Goal: Transaction & Acquisition: Download file/media

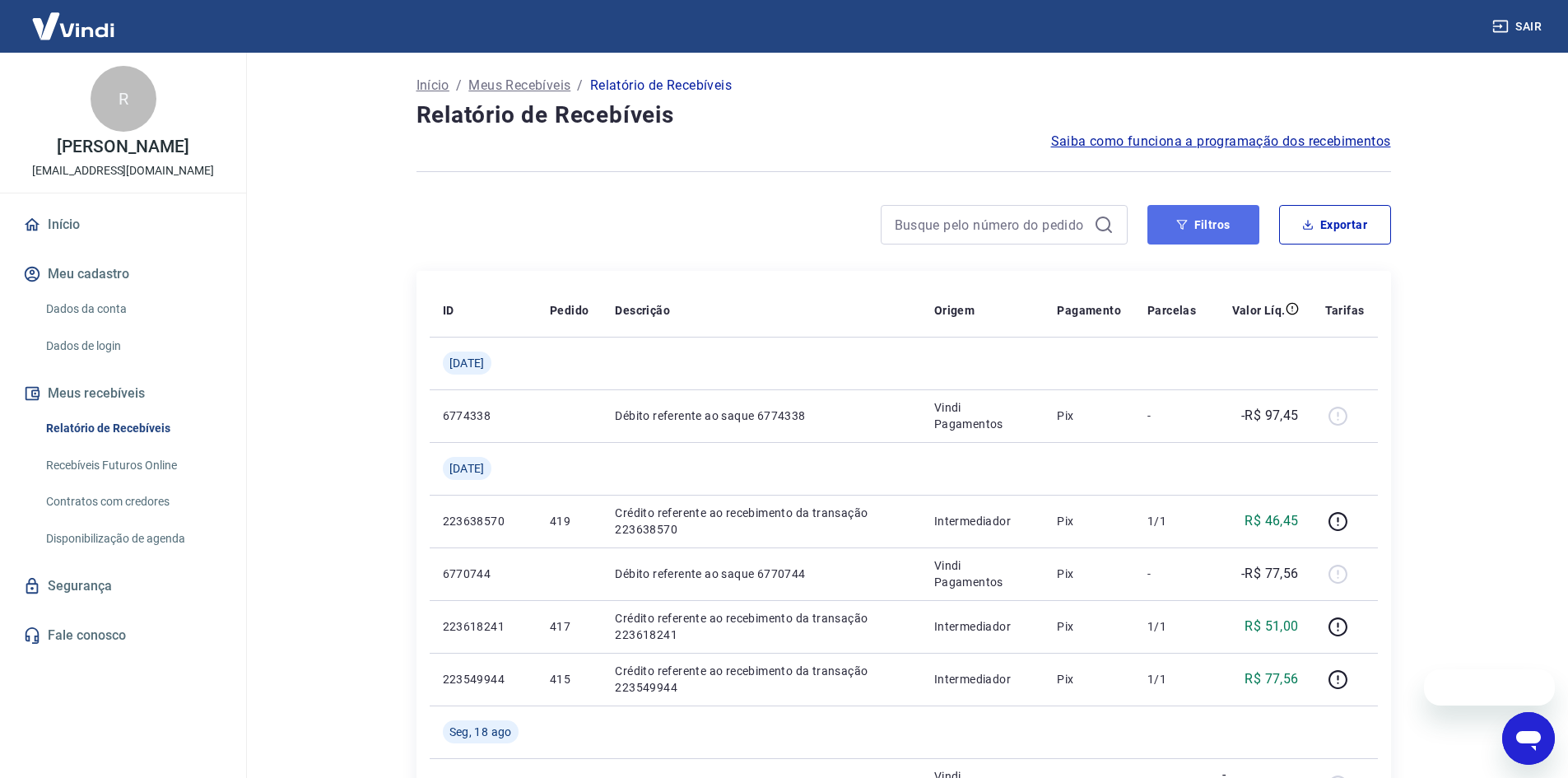
click at [1237, 224] on button "Filtros" at bounding box center [1204, 224] width 112 height 40
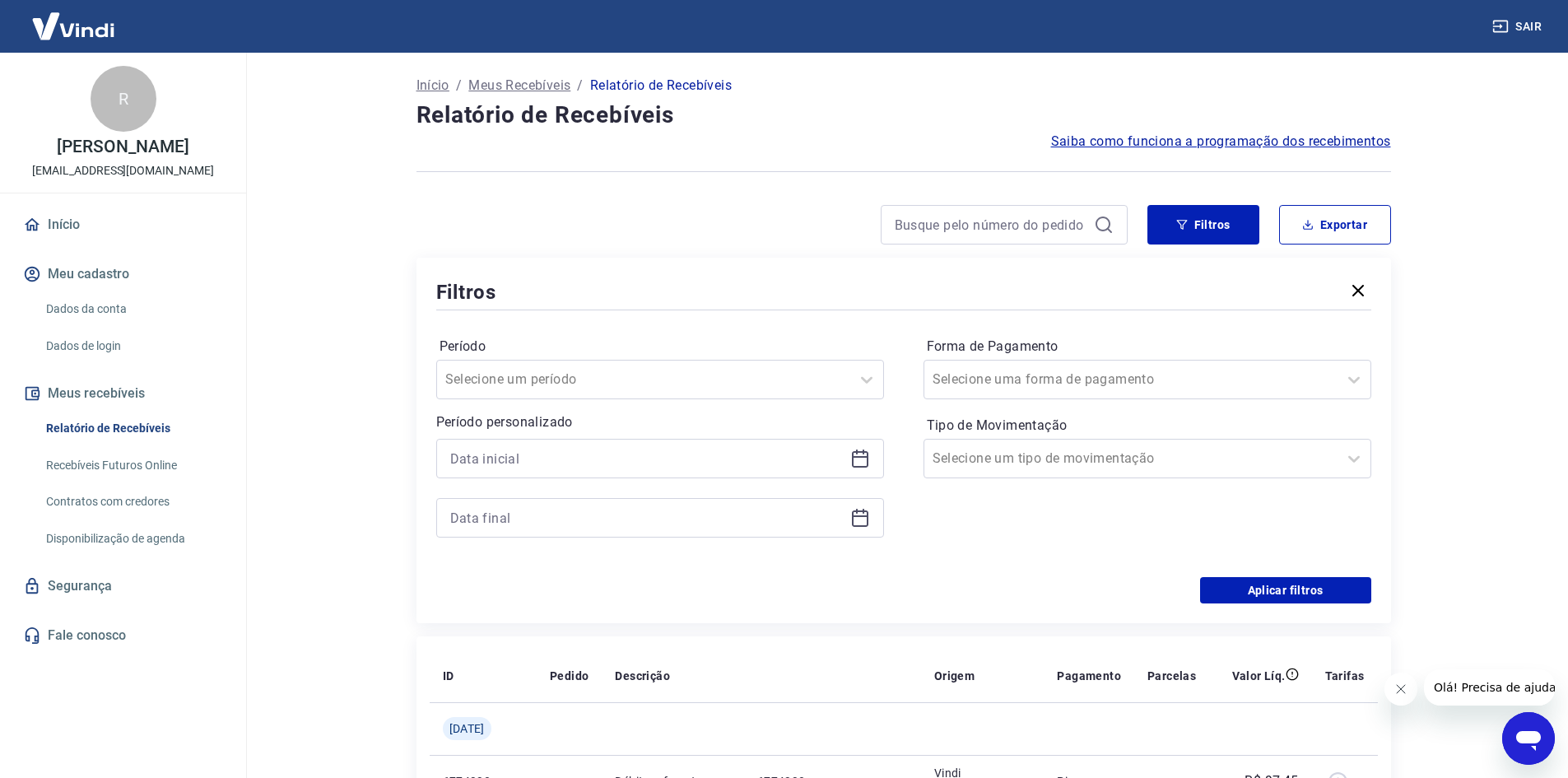
click at [854, 471] on div at bounding box center [660, 459] width 448 height 40
click at [859, 455] on icon at bounding box center [860, 459] width 20 height 20
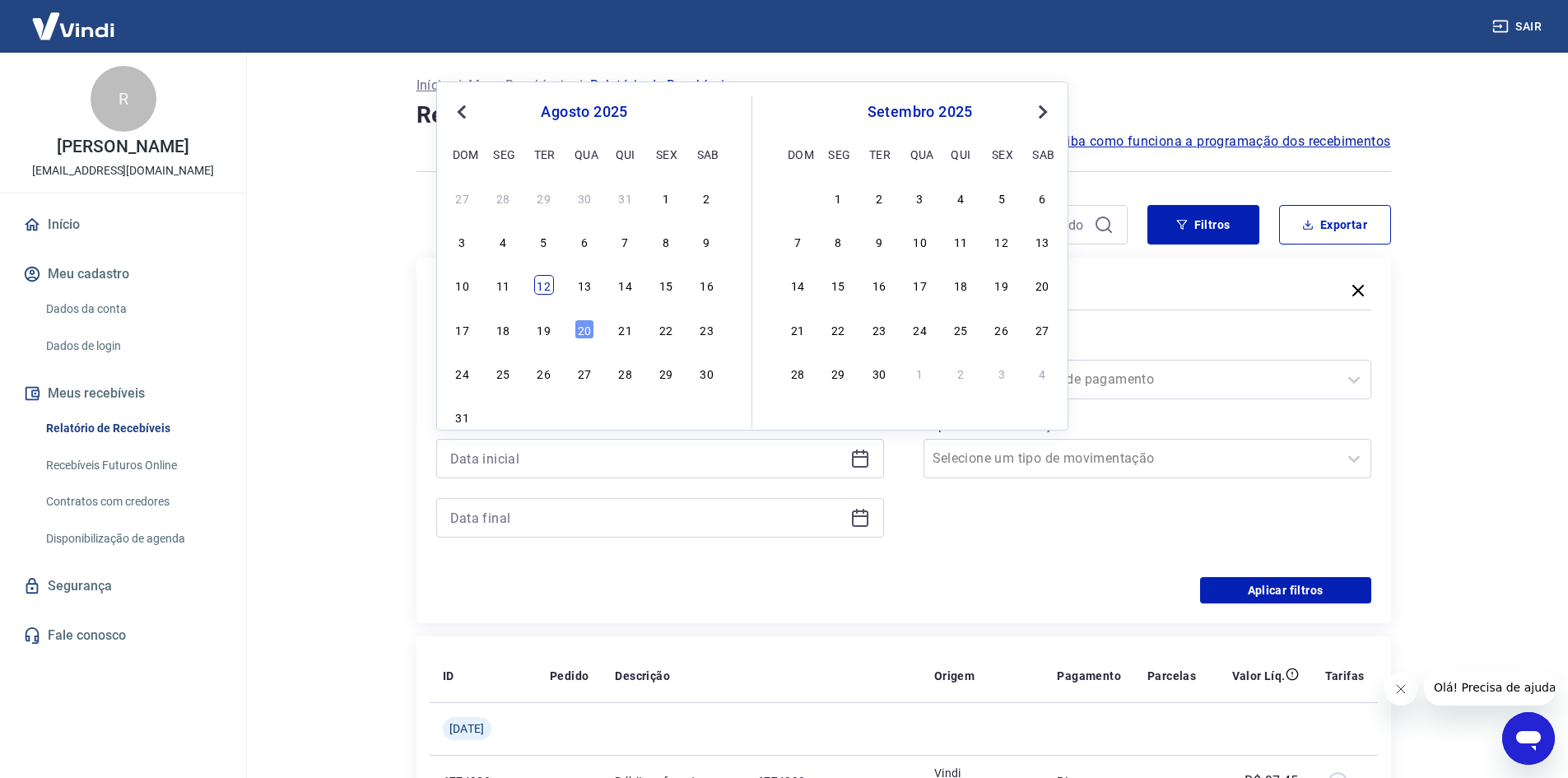
click at [545, 294] on div "12" at bounding box center [545, 285] width 20 height 20
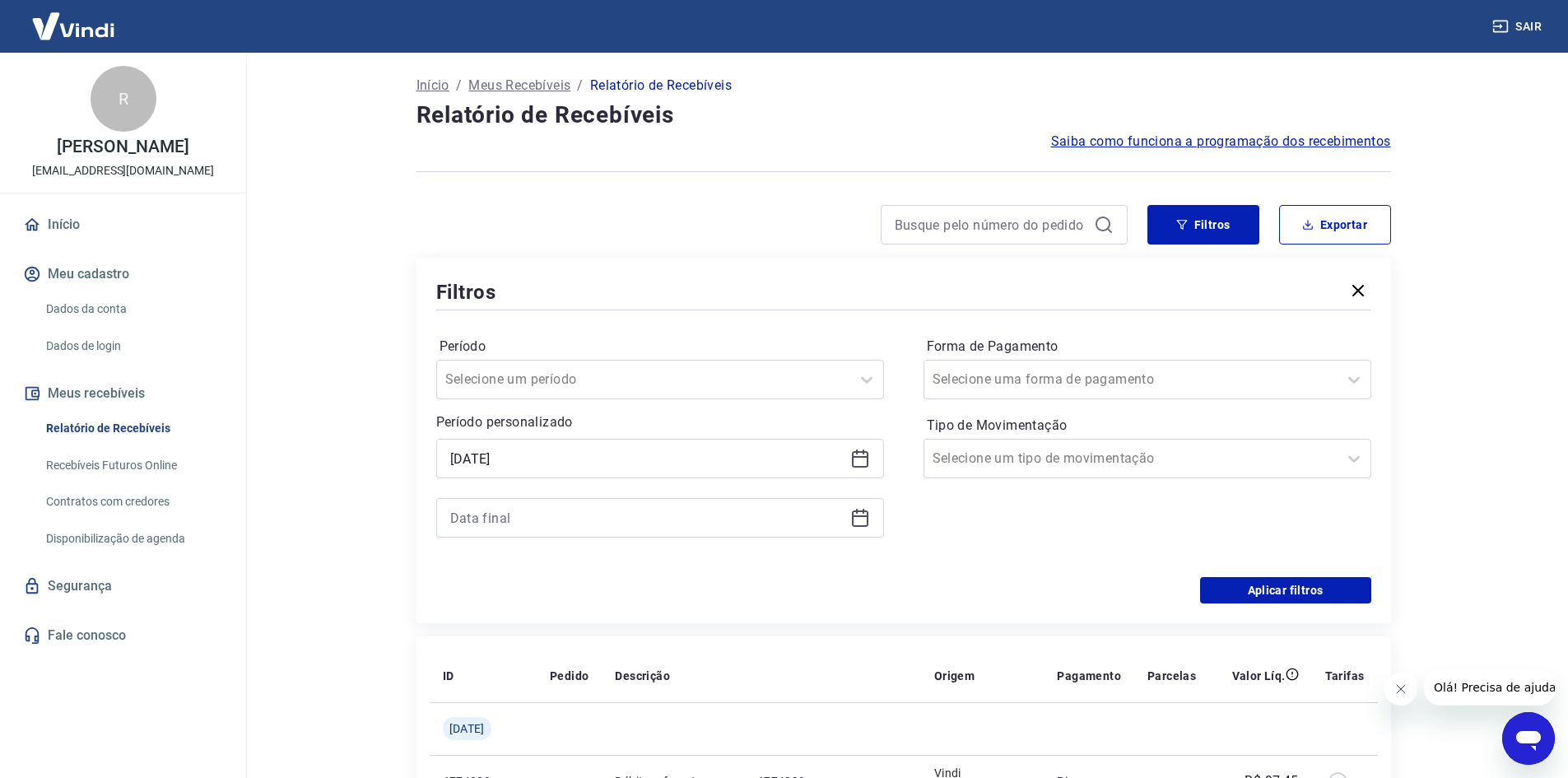
type input "[DATE]"
click at [864, 516] on icon at bounding box center [860, 517] width 16 height 2
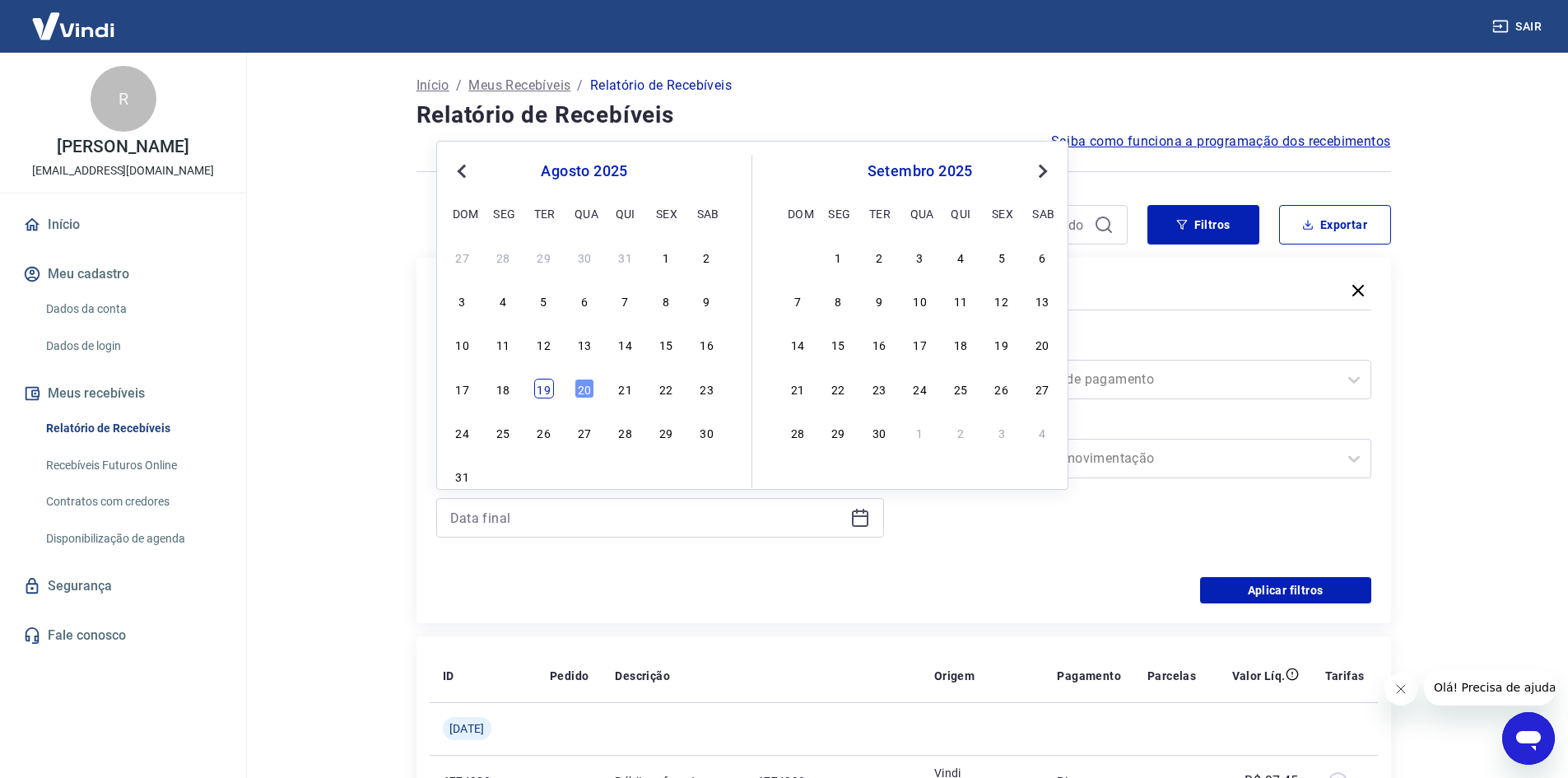
click at [546, 397] on div "19" at bounding box center [545, 389] width 20 height 20
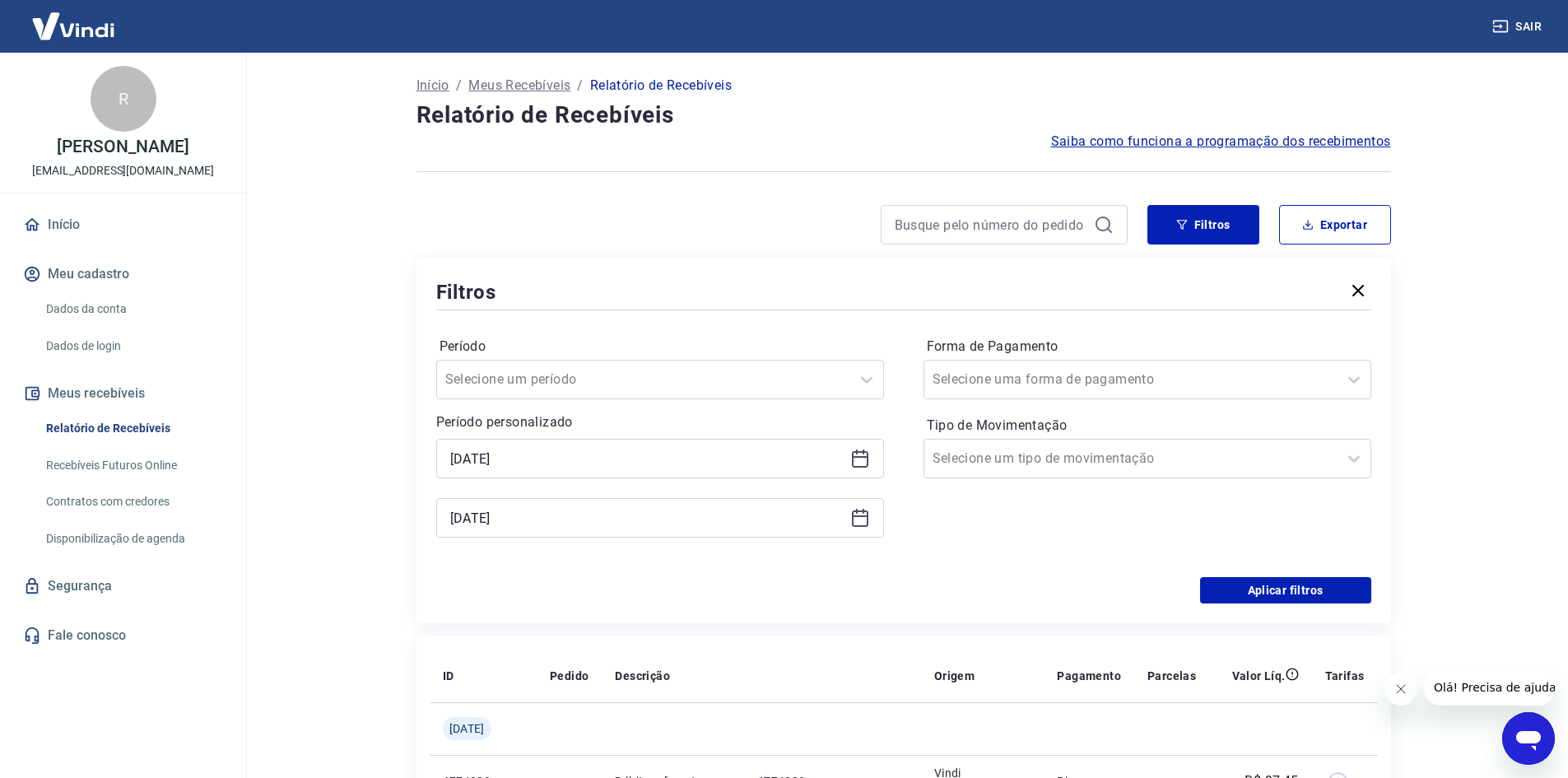
type input "[DATE]"
click at [1297, 582] on button "Aplicar filtros" at bounding box center [1286, 590] width 171 height 26
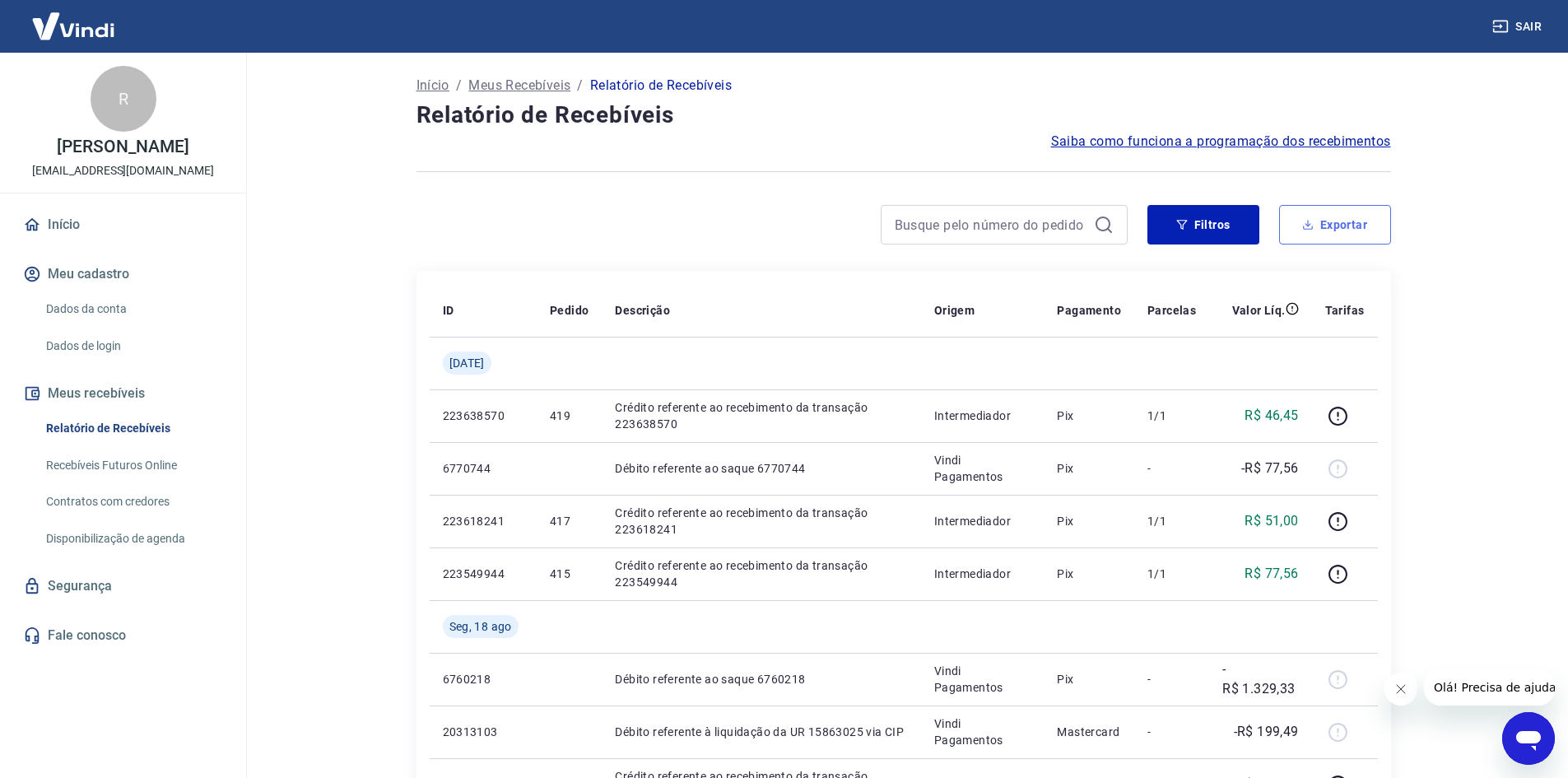
click at [1330, 225] on button "Exportar" at bounding box center [1335, 224] width 112 height 40
type input "[DATE]"
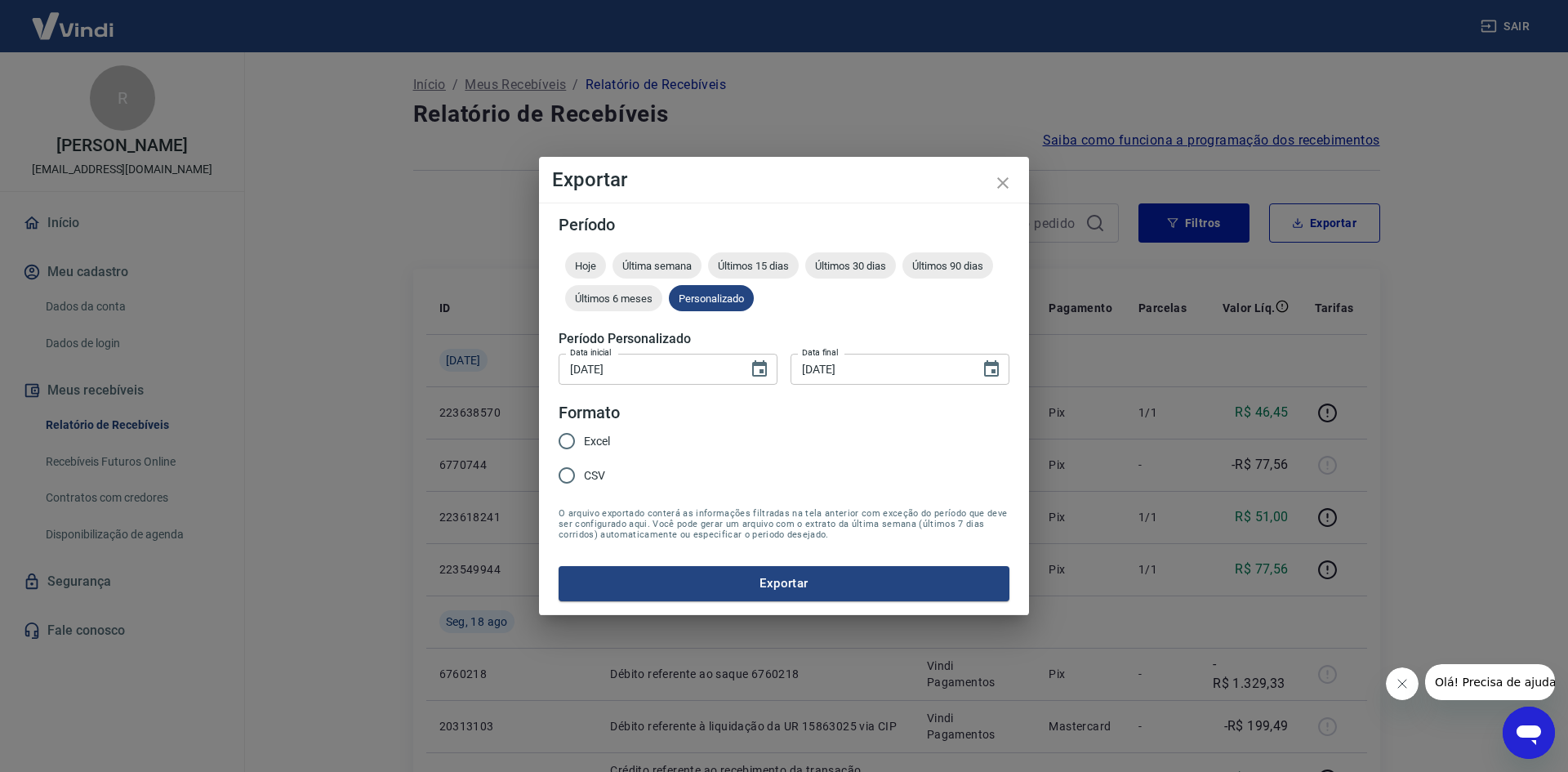
click at [600, 433] on span "Excel" at bounding box center [597, 441] width 26 height 17
click at [584, 433] on input "Excel" at bounding box center [566, 441] width 34 height 34
radio input "true"
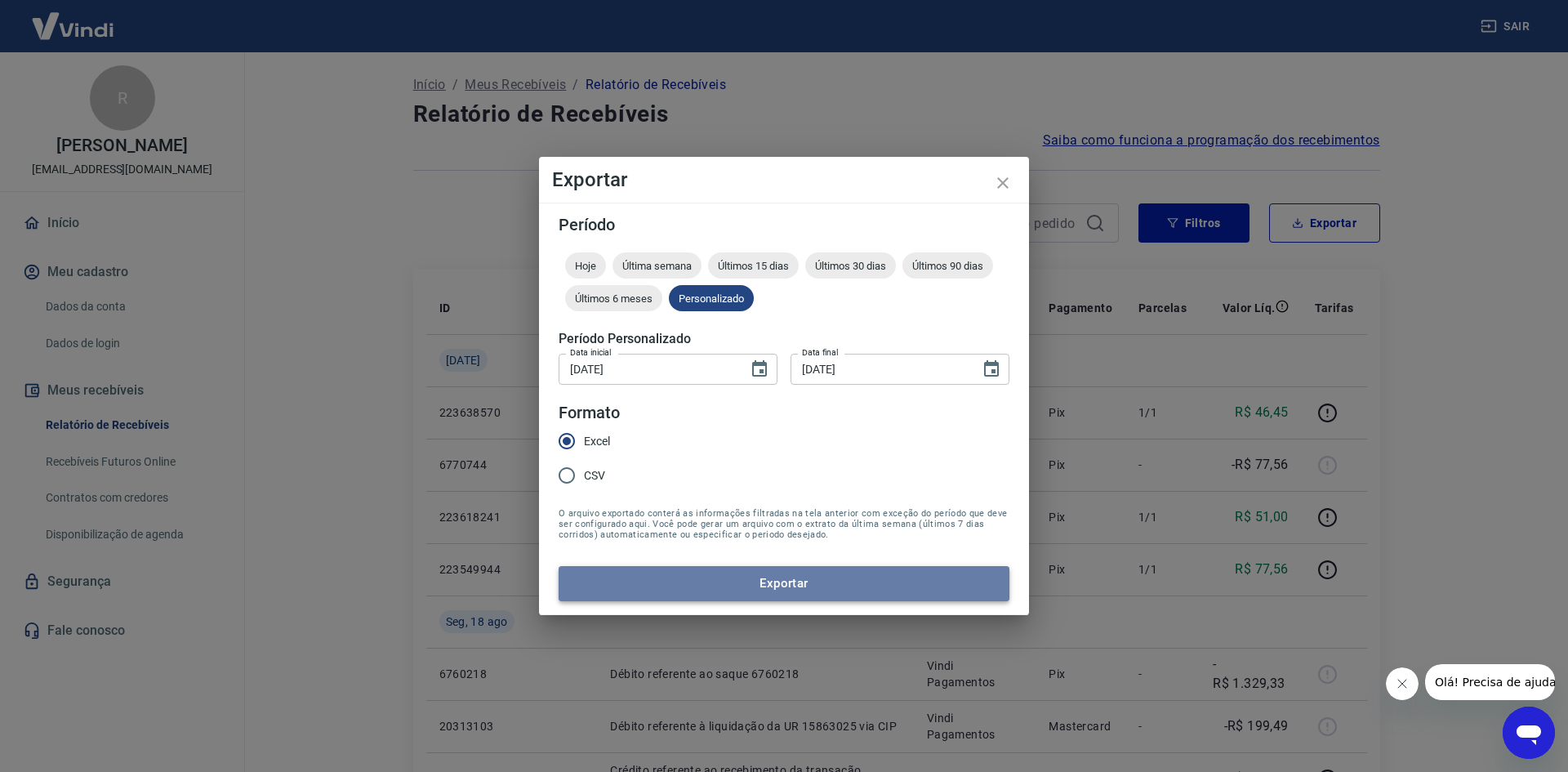
click at [659, 591] on button "Exportar" at bounding box center [784, 583] width 451 height 34
